Goal: Task Accomplishment & Management: Use online tool/utility

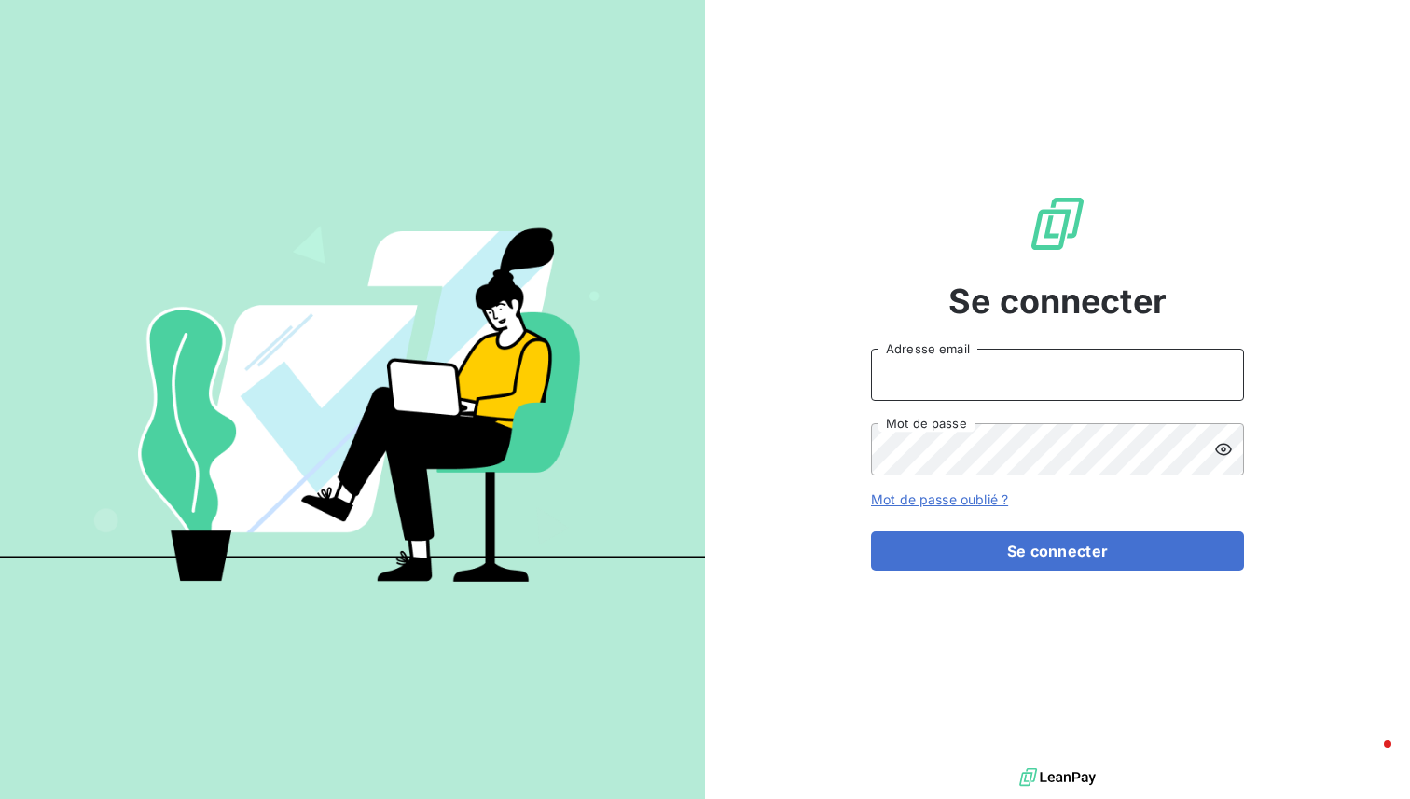
click at [961, 385] on input "Adresse email" at bounding box center [1057, 375] width 373 height 52
type input "[PERSON_NAME][EMAIL_ADDRESS][DOMAIN_NAME]"
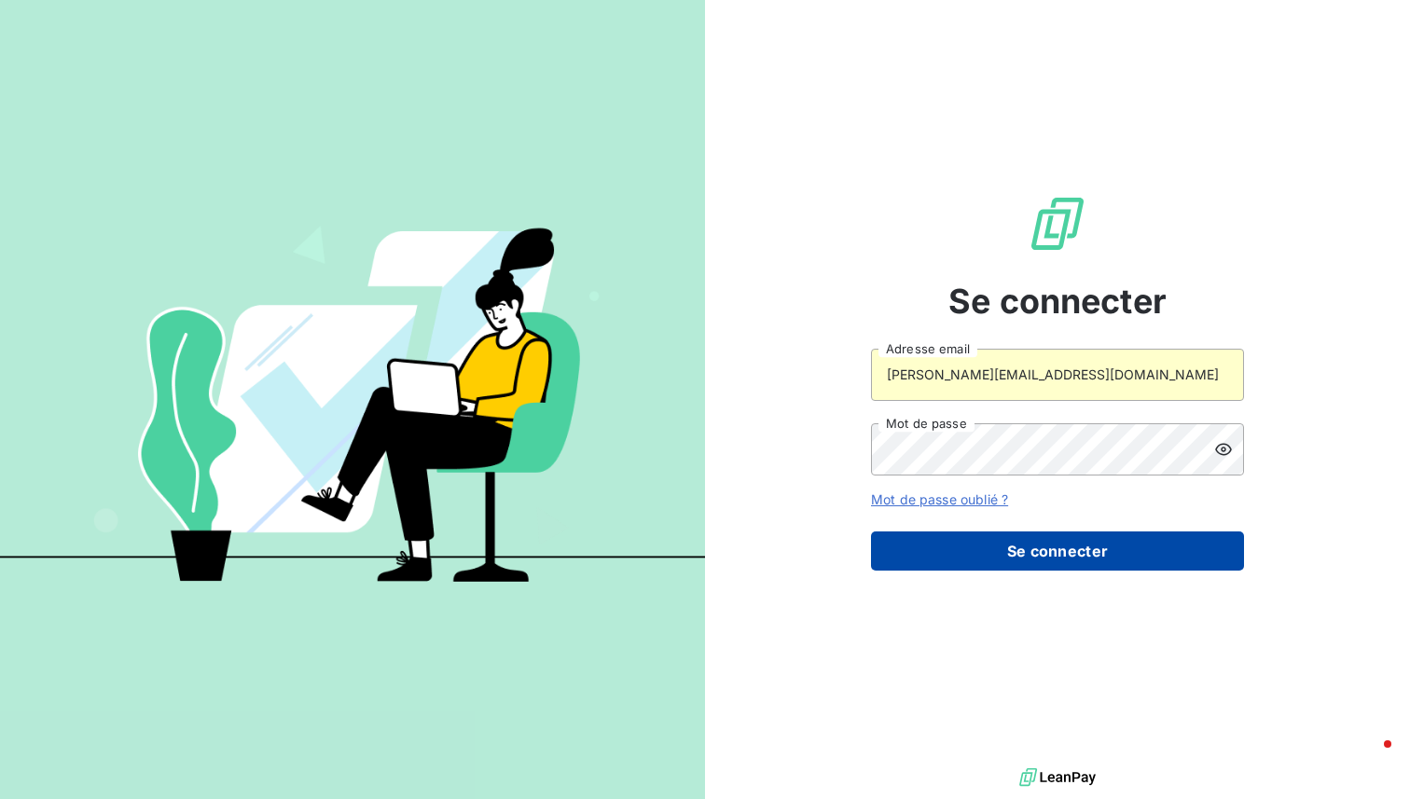
click at [1018, 544] on button "Se connecter" at bounding box center [1057, 550] width 373 height 39
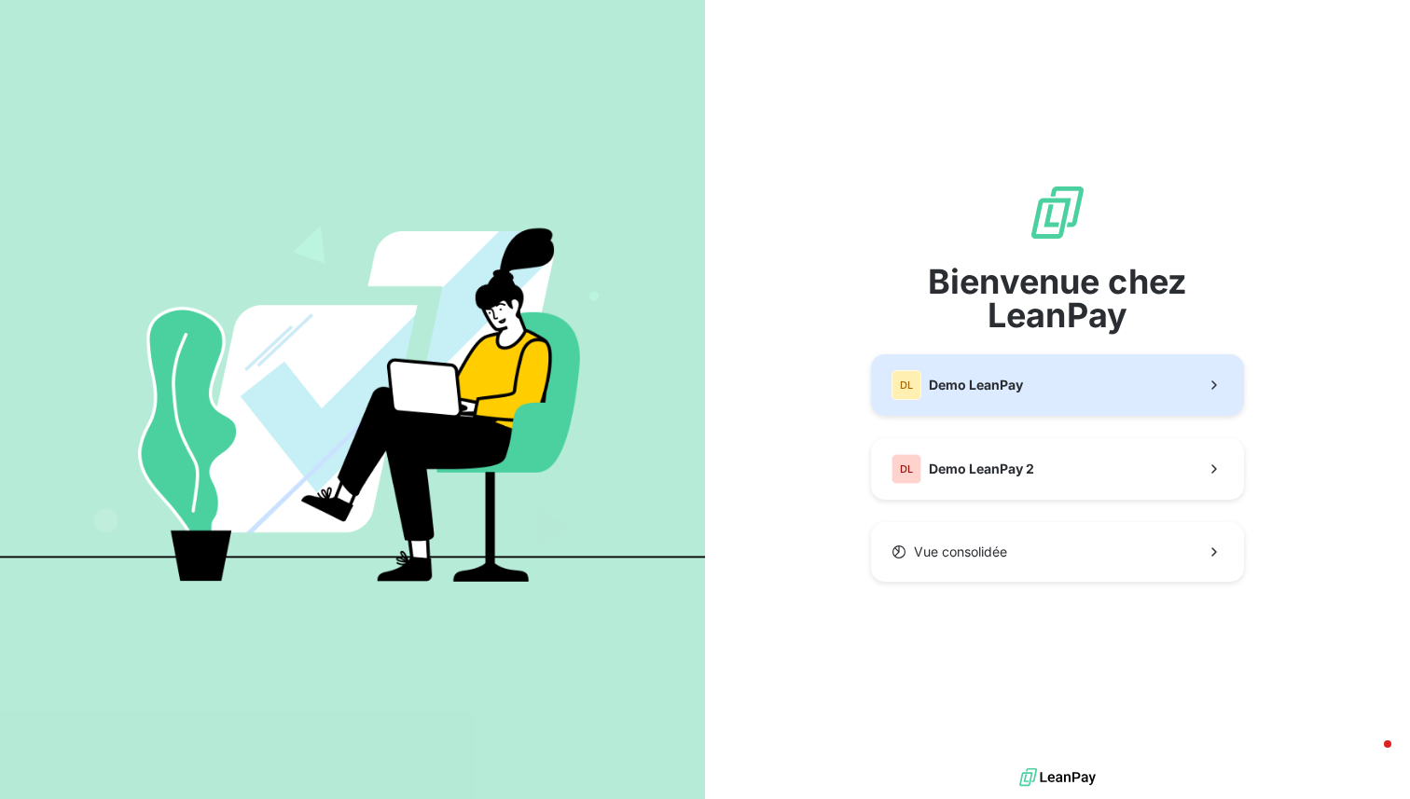
click at [979, 382] on span "Demo LeanPay" at bounding box center [976, 385] width 94 height 19
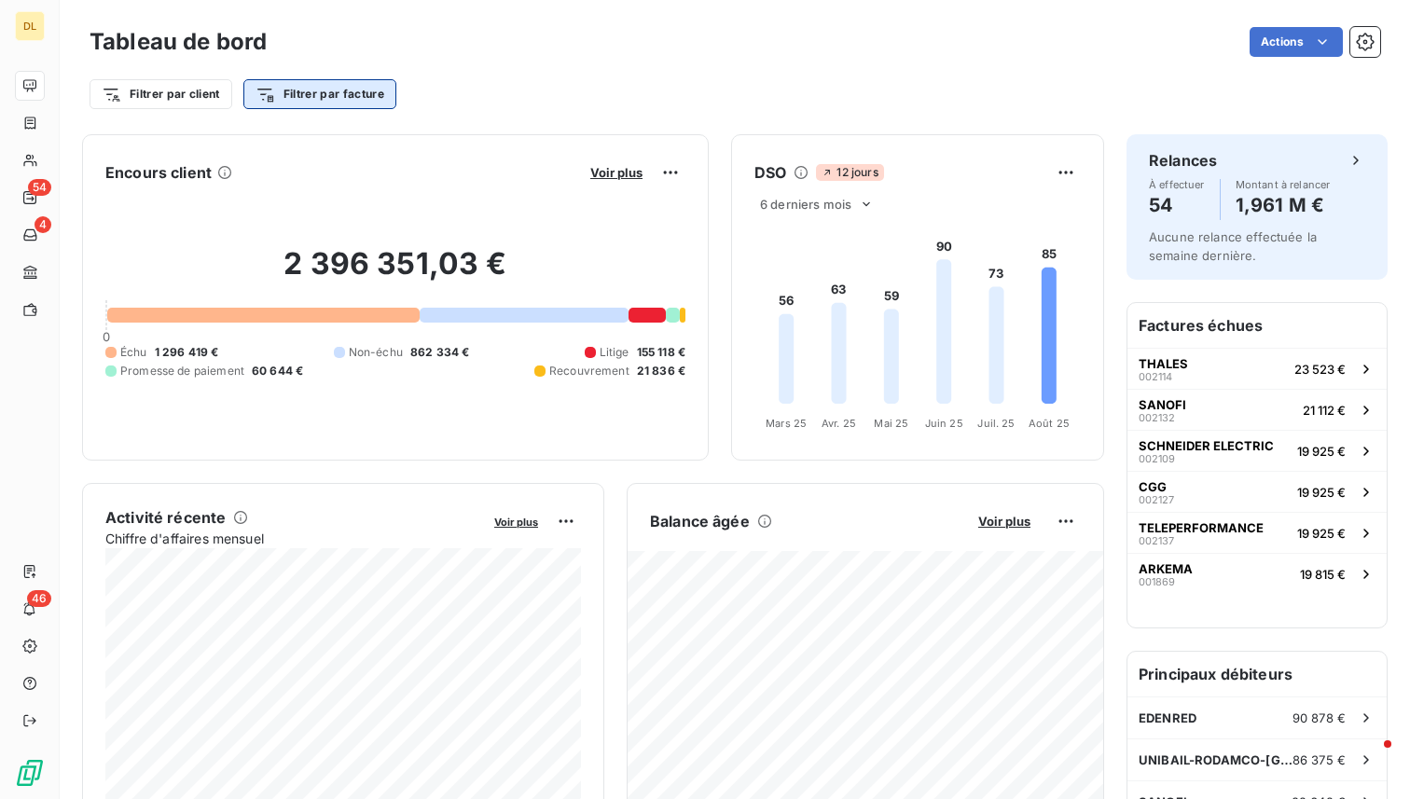
click at [332, 88] on html "DL 54 4 46 Tableau de bord Actions Filtrer par client Filtrer par facture Encou…" at bounding box center [705, 399] width 1410 height 799
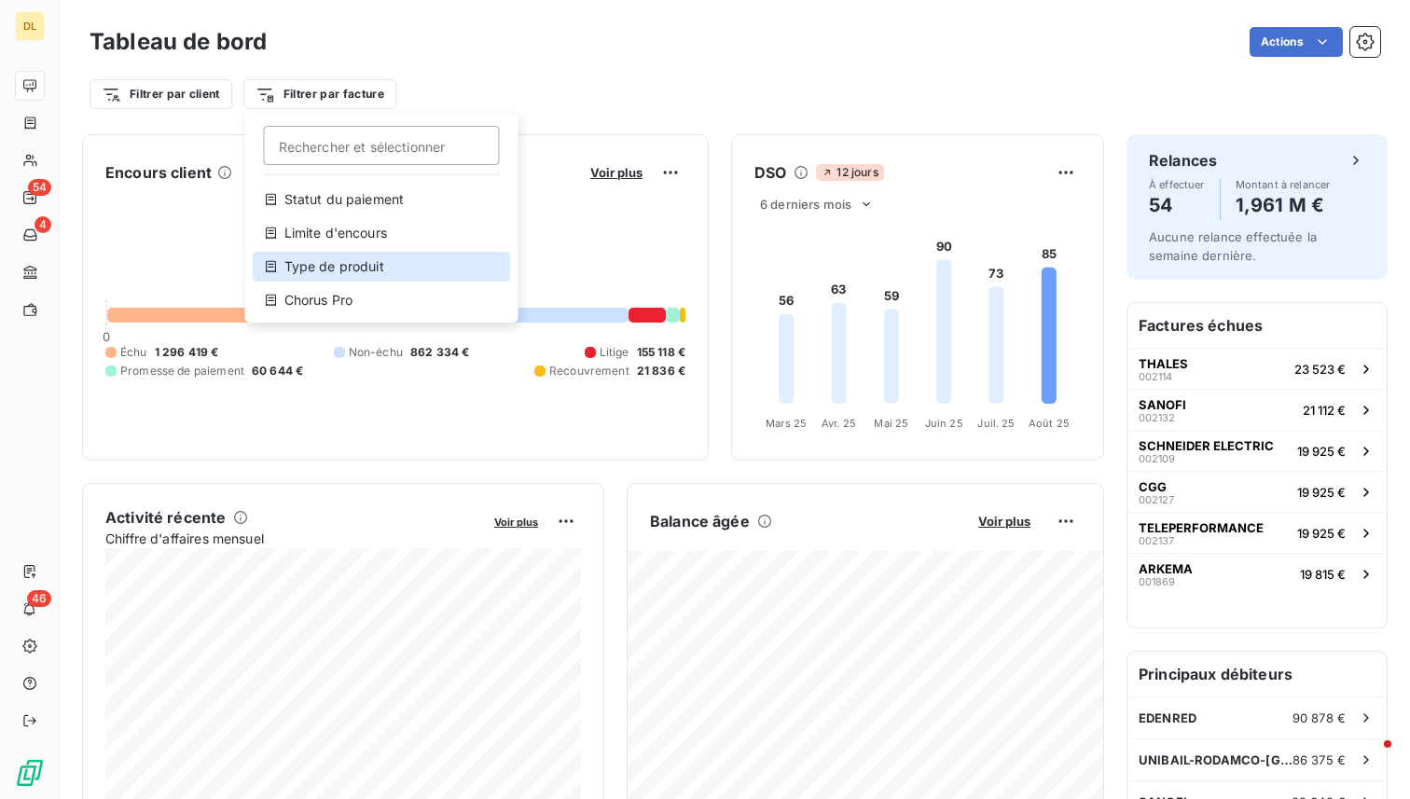
click at [376, 270] on div "Type de produit" at bounding box center [382, 267] width 258 height 30
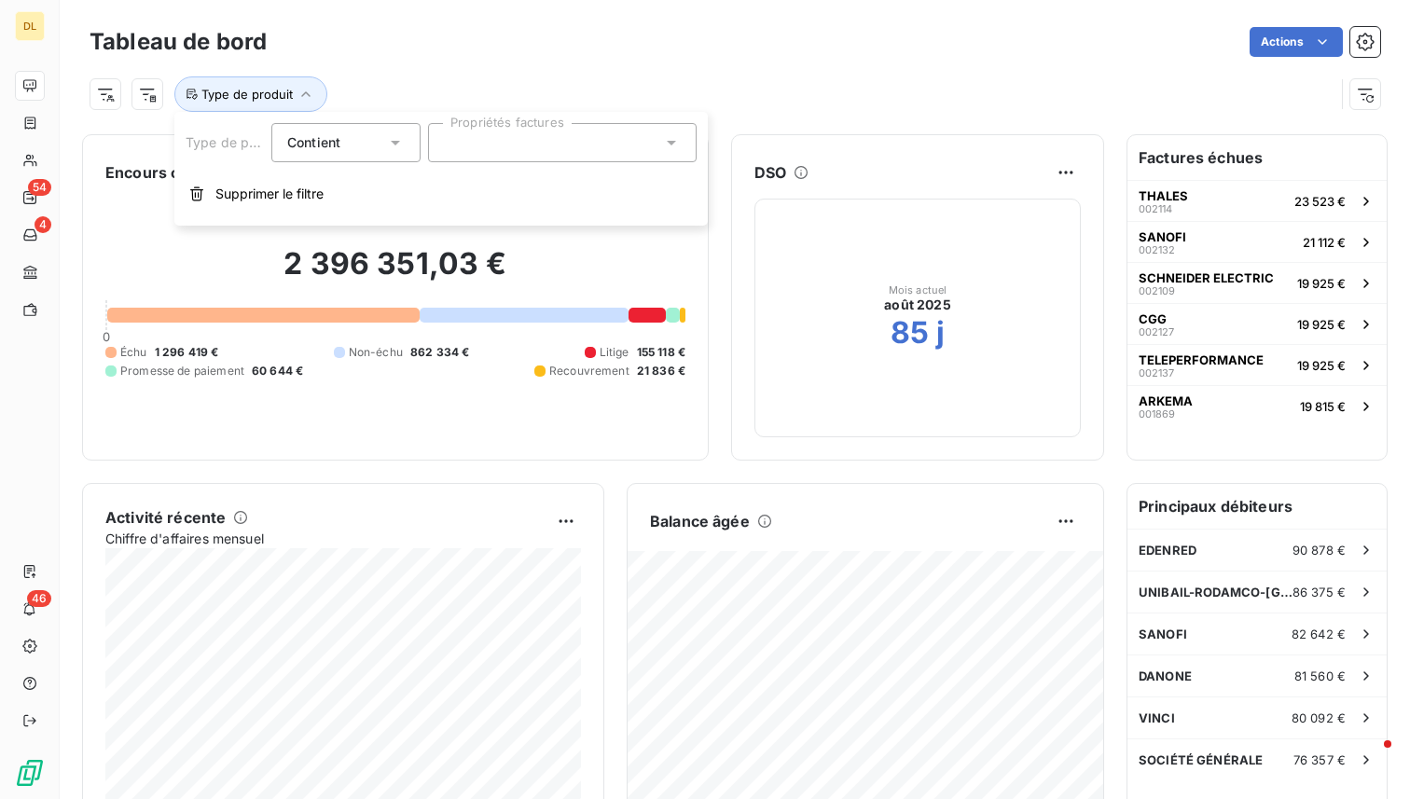
click at [492, 132] on div at bounding box center [562, 142] width 268 height 39
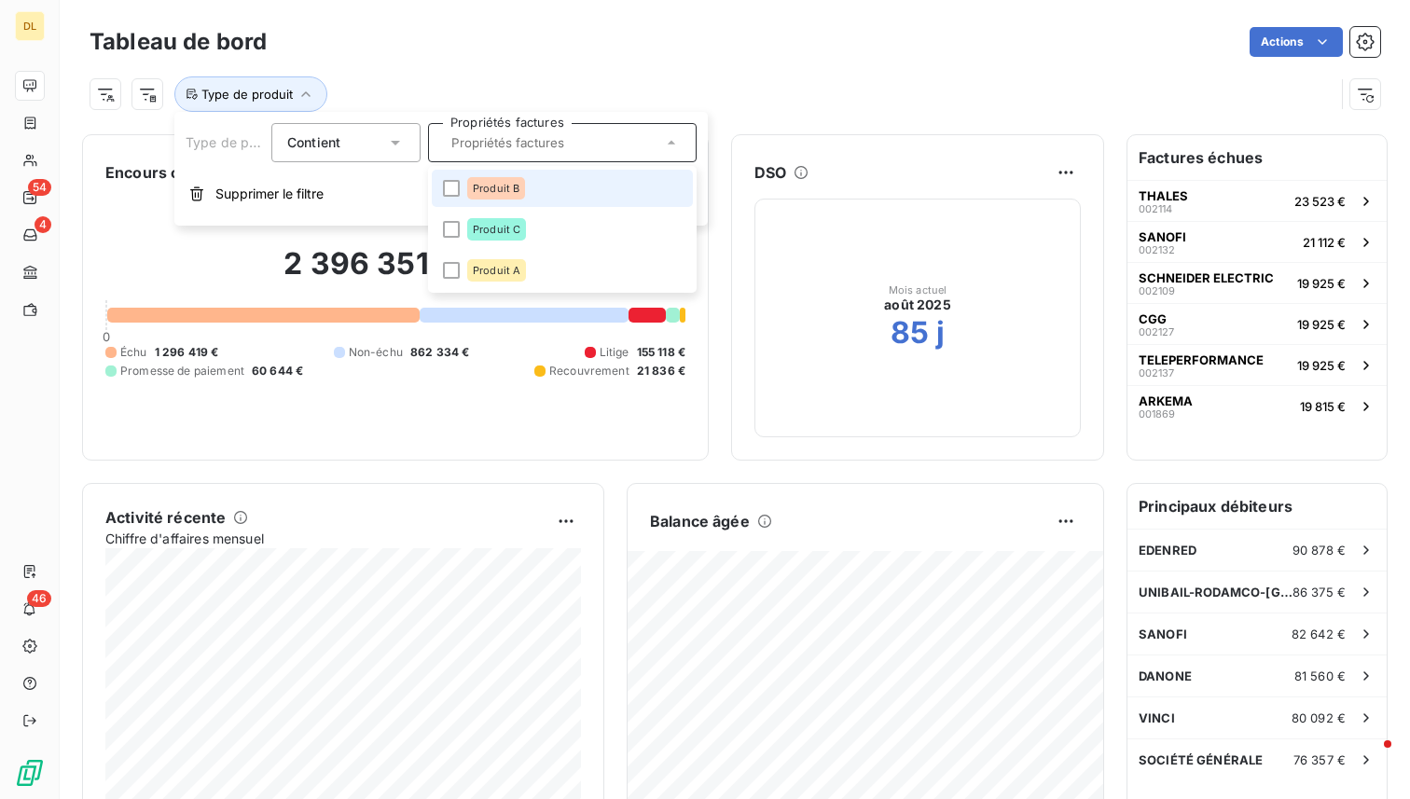
click at [516, 185] on span "Produit B" at bounding box center [496, 188] width 47 height 11
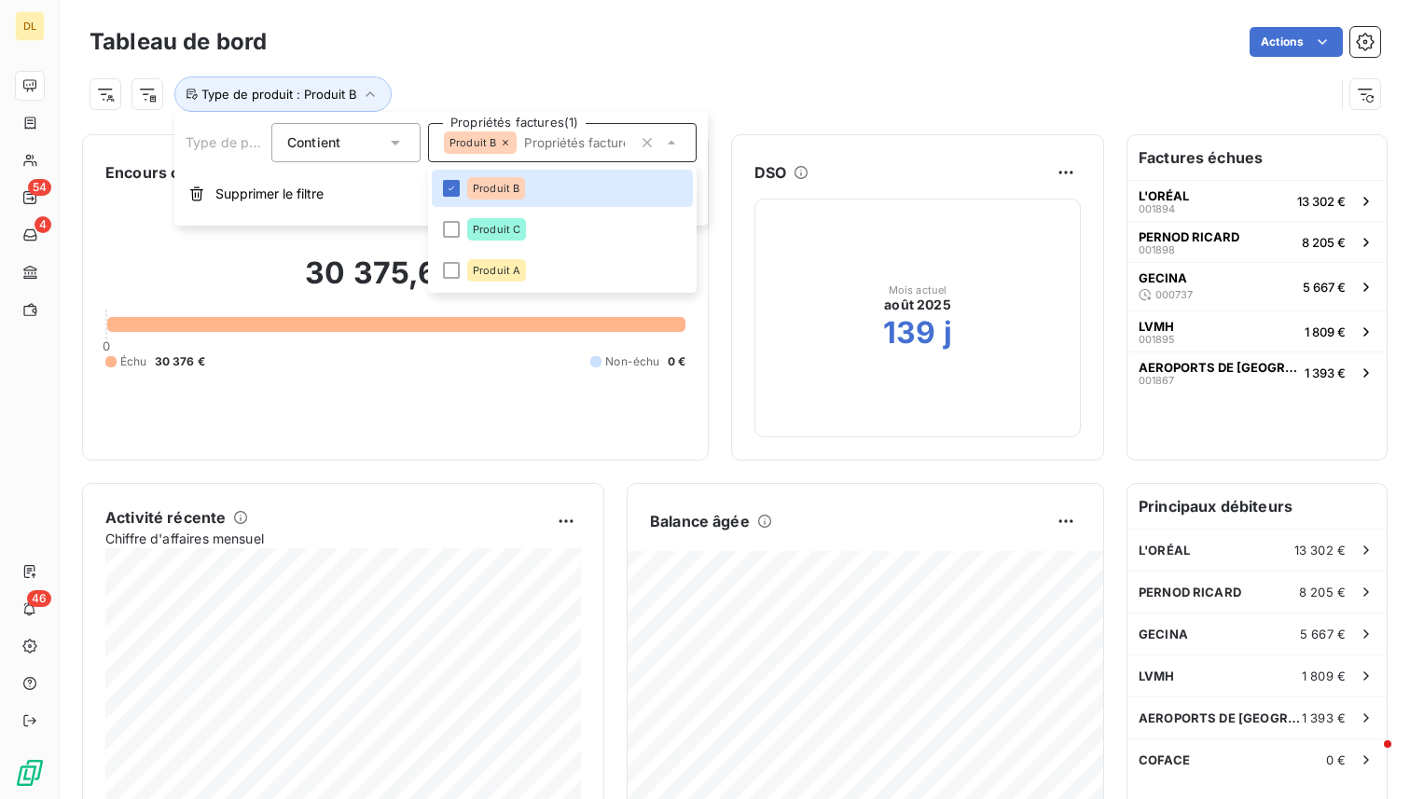
click at [697, 25] on div "Tableau de bord Actions" at bounding box center [734, 41] width 1290 height 39
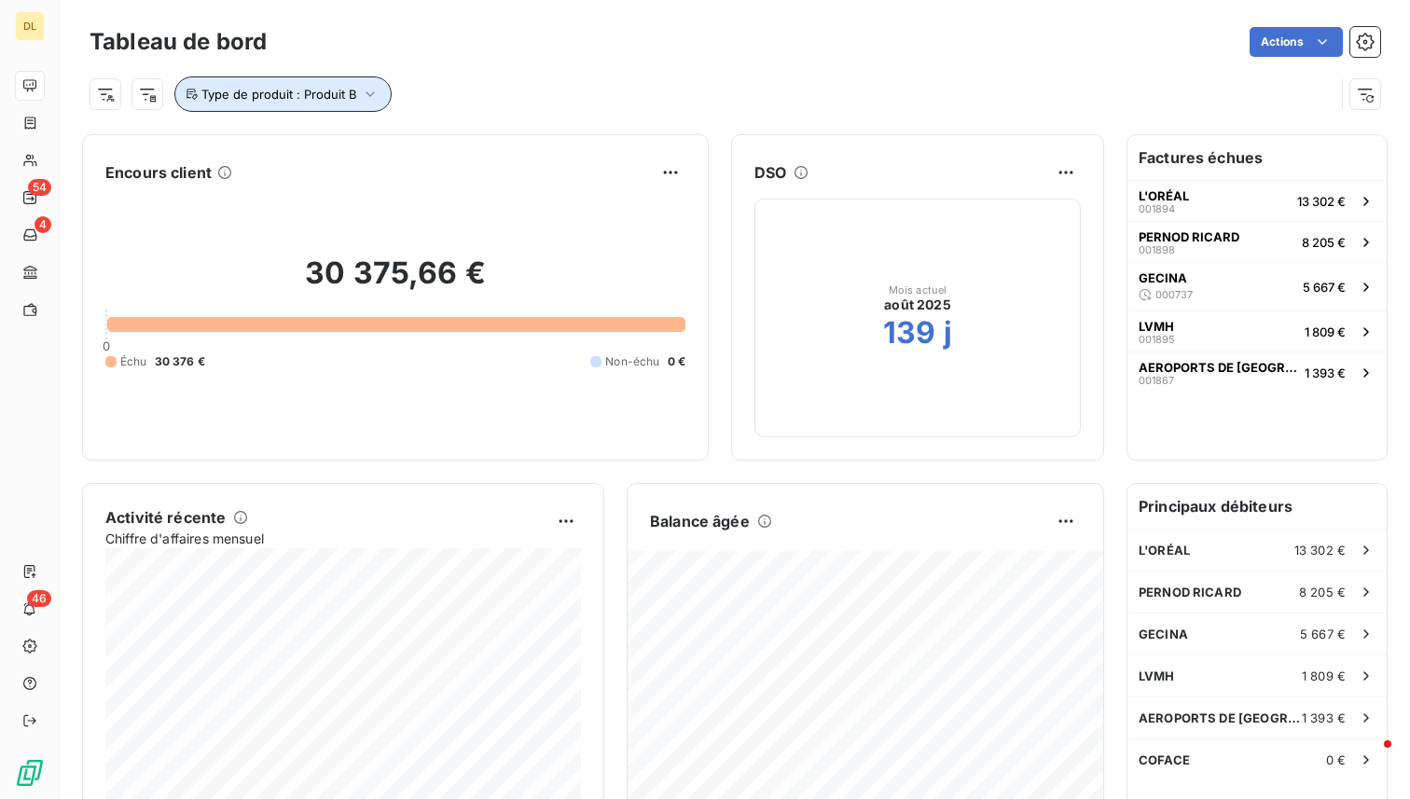
click at [361, 96] on icon "button" at bounding box center [370, 94] width 19 height 19
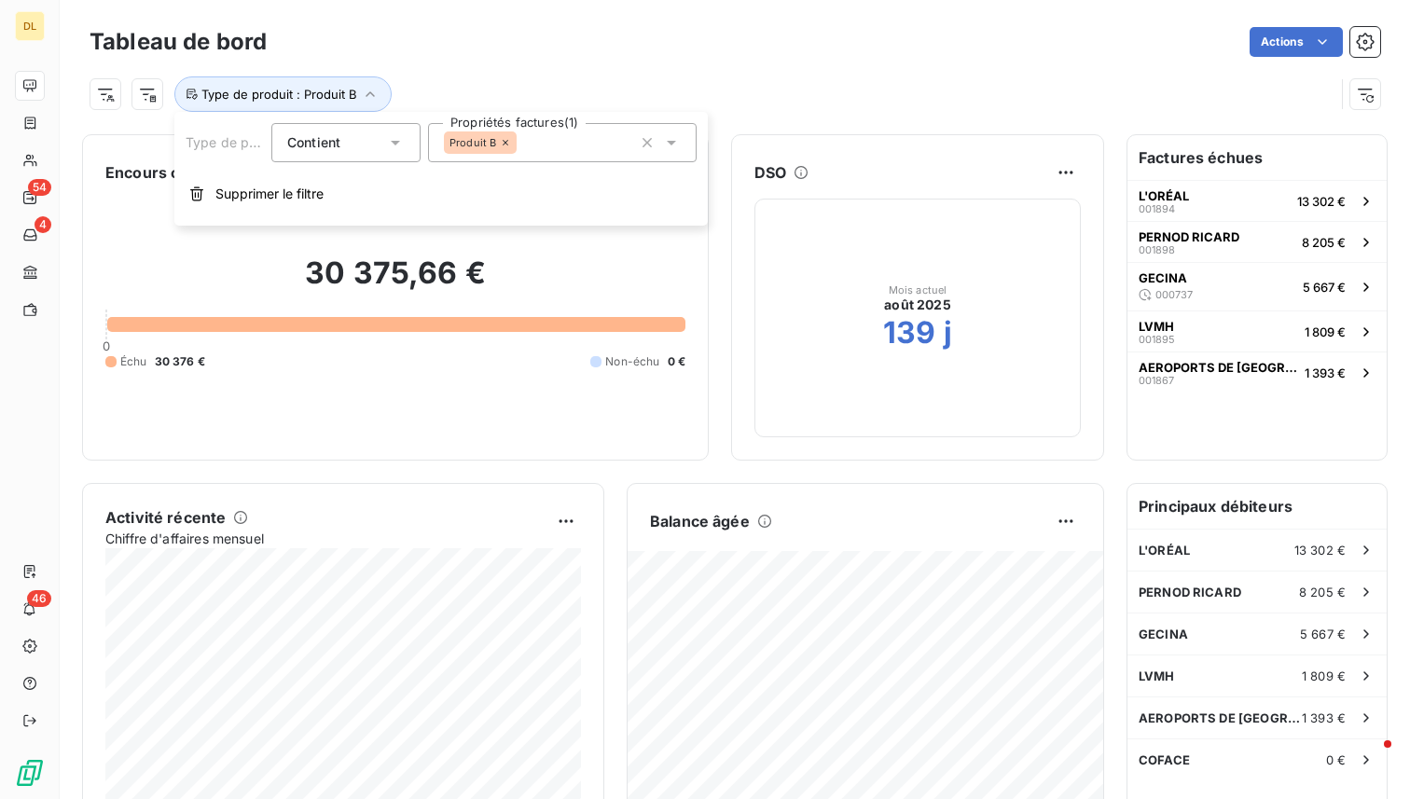
click at [507, 148] on div "Produit B" at bounding box center [480, 142] width 73 height 22
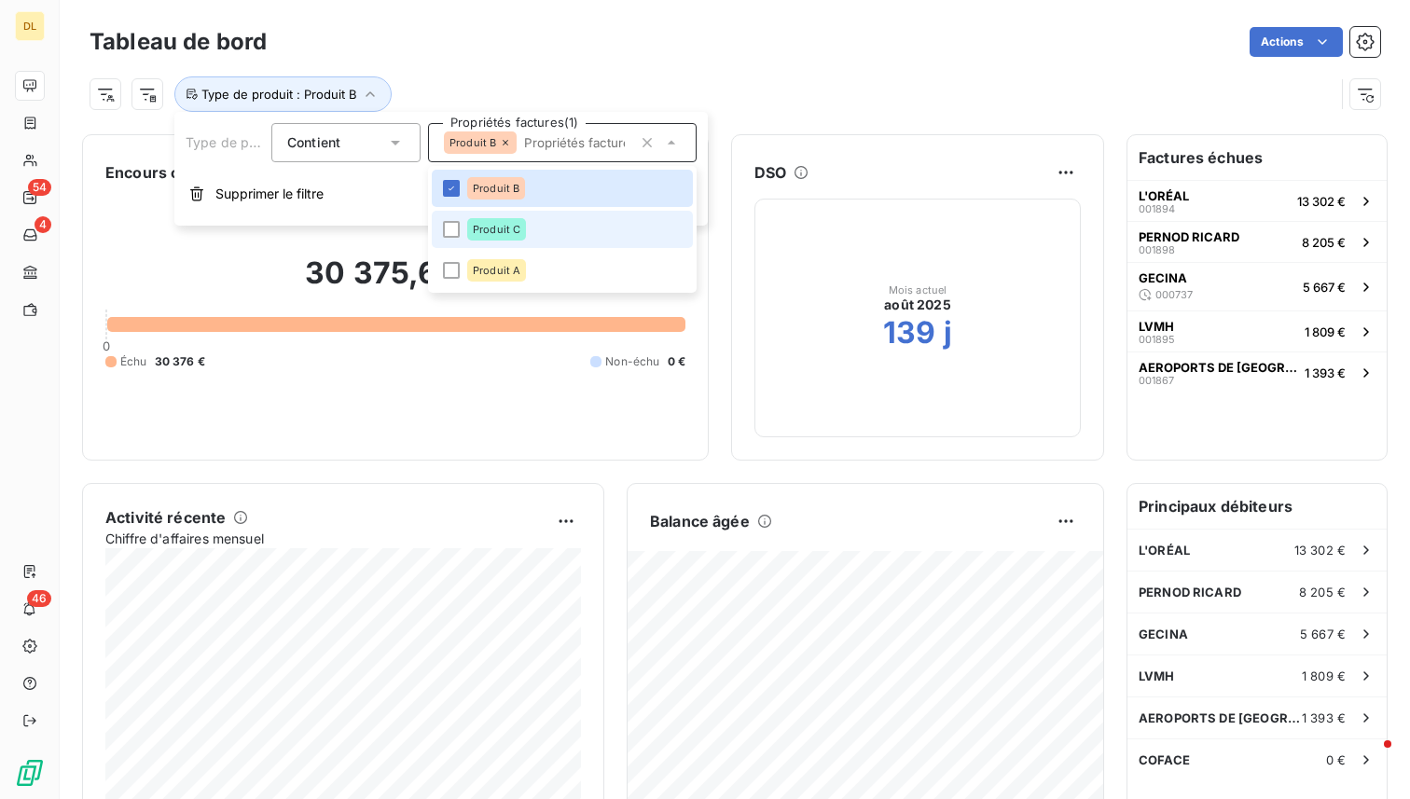
click at [535, 228] on li "Produit C" at bounding box center [562, 229] width 261 height 37
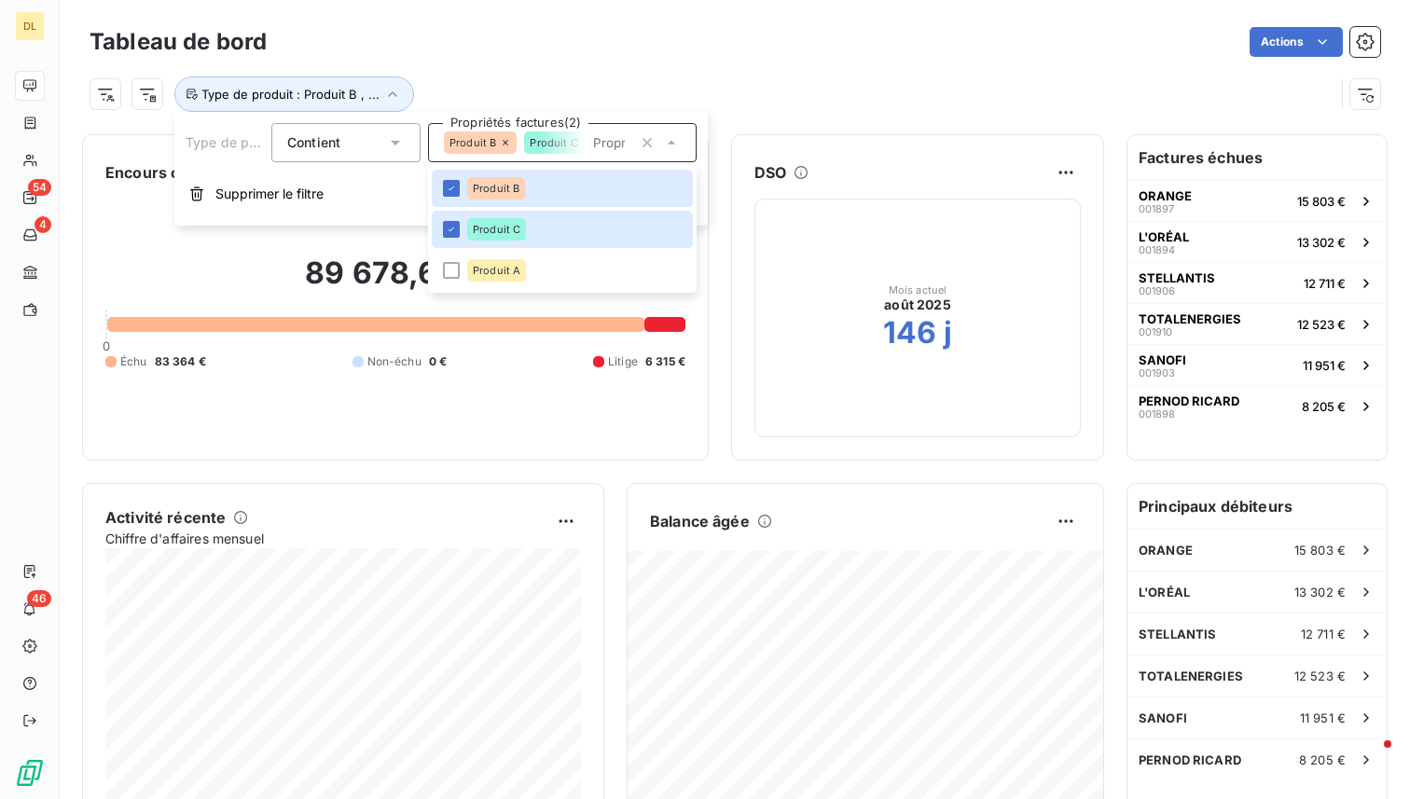
click at [674, 139] on icon at bounding box center [671, 142] width 19 height 19
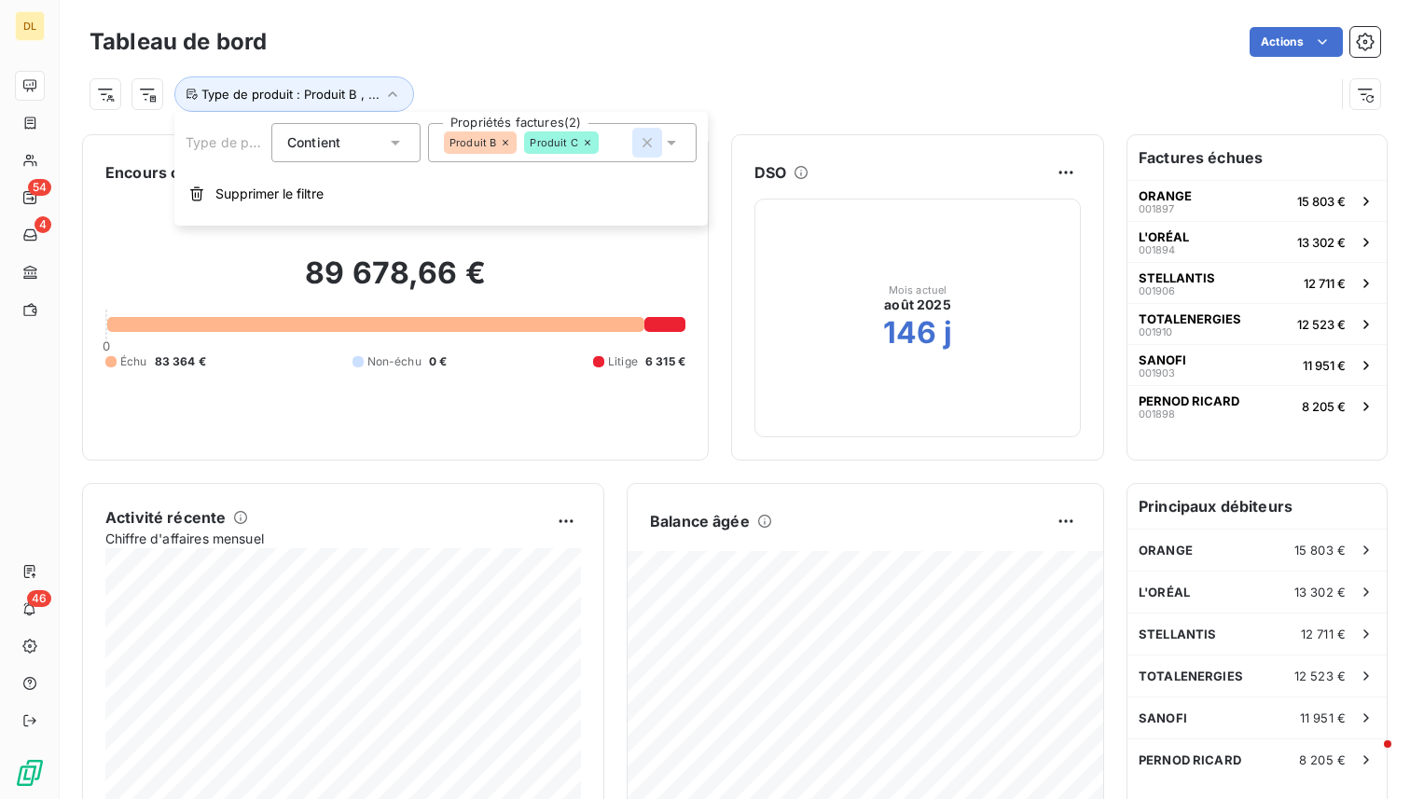
click at [650, 143] on icon "button" at bounding box center [647, 142] width 19 height 19
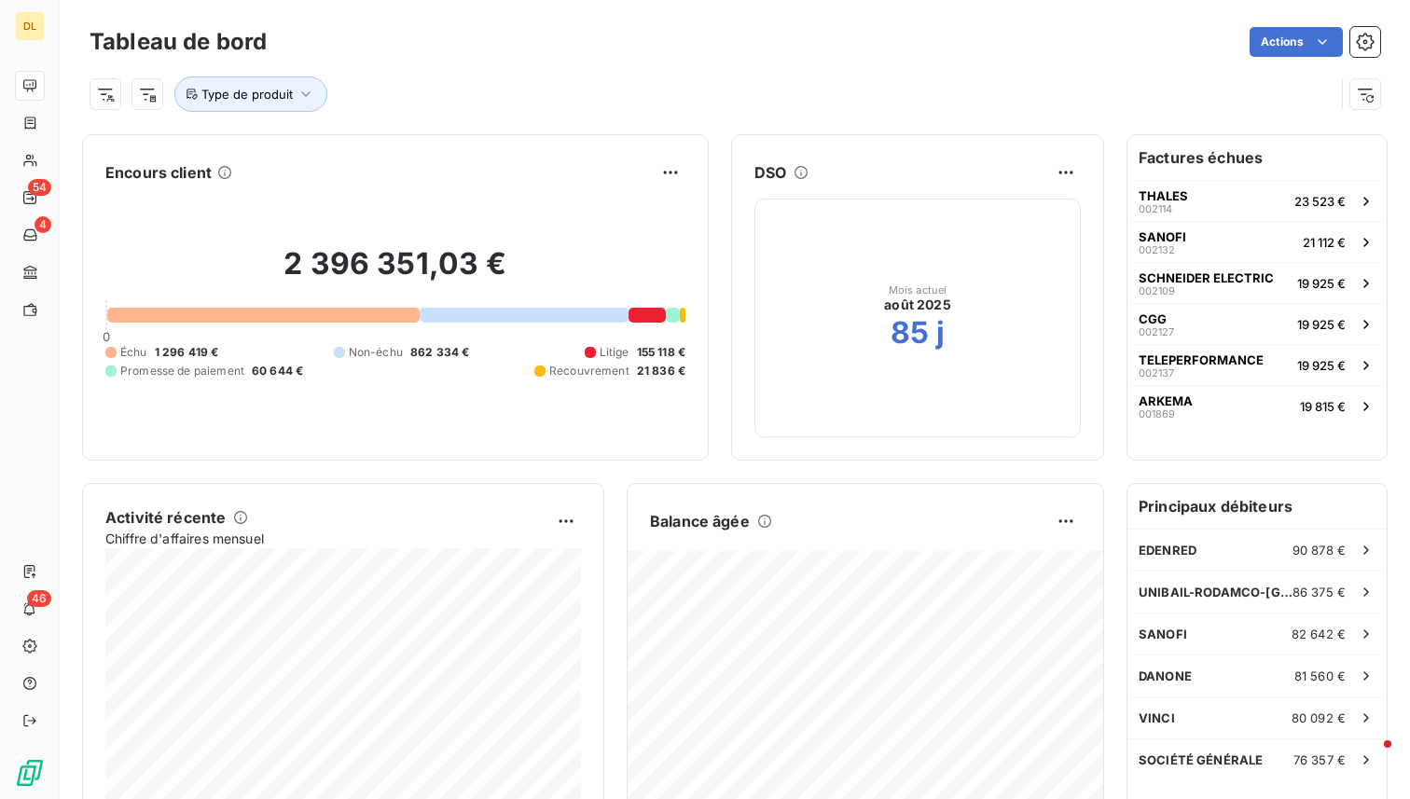
click at [435, 58] on div "Tableau de bord Actions" at bounding box center [734, 41] width 1290 height 39
click at [287, 96] on span "Type de produit" at bounding box center [246, 94] width 91 height 15
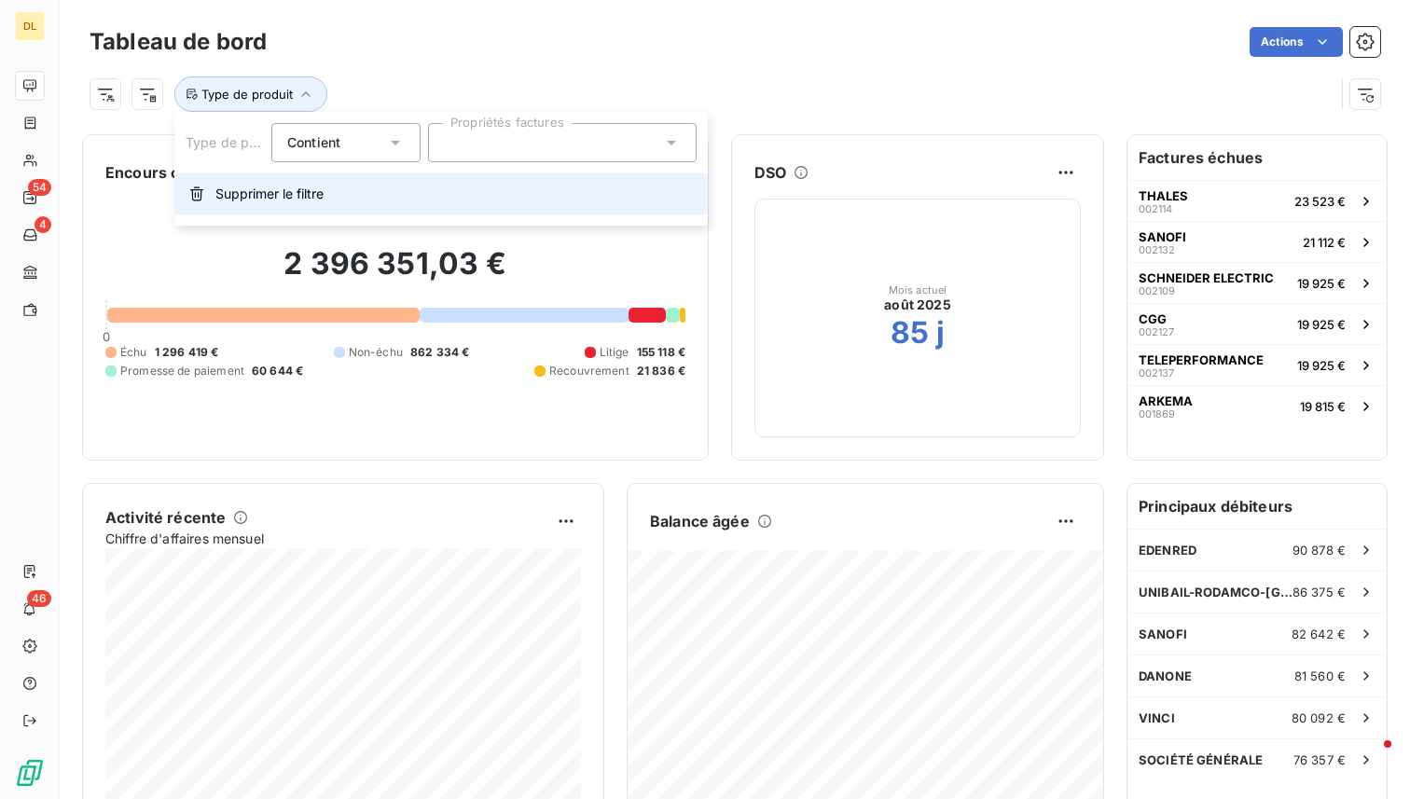
click at [271, 208] on button "Supprimer le filtre" at bounding box center [440, 193] width 533 height 41
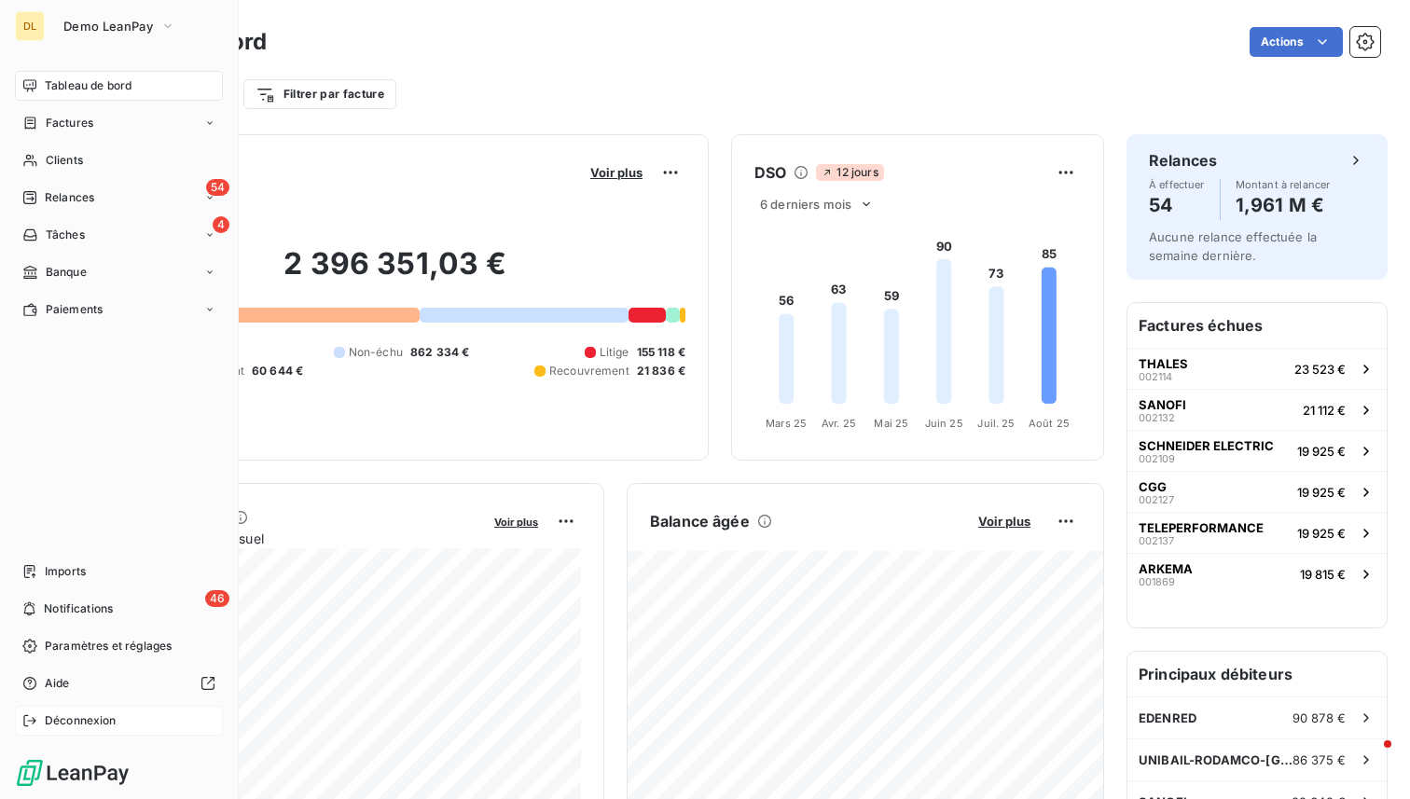
click at [79, 717] on span "Déconnexion" at bounding box center [81, 720] width 72 height 17
